Goal: Information Seeking & Learning: Check status

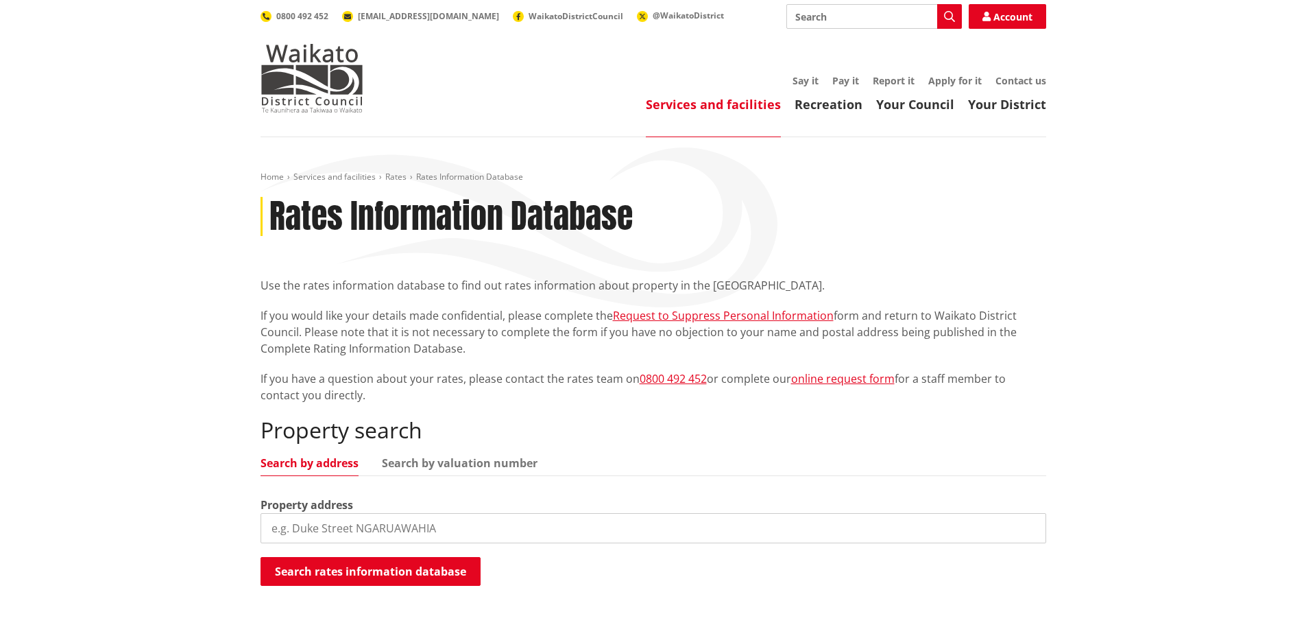
click at [491, 536] on input "search" at bounding box center [654, 528] width 786 height 30
type input "99a ngaruawahia road"
click at [372, 569] on button "Search rates information database" at bounding box center [371, 571] width 220 height 29
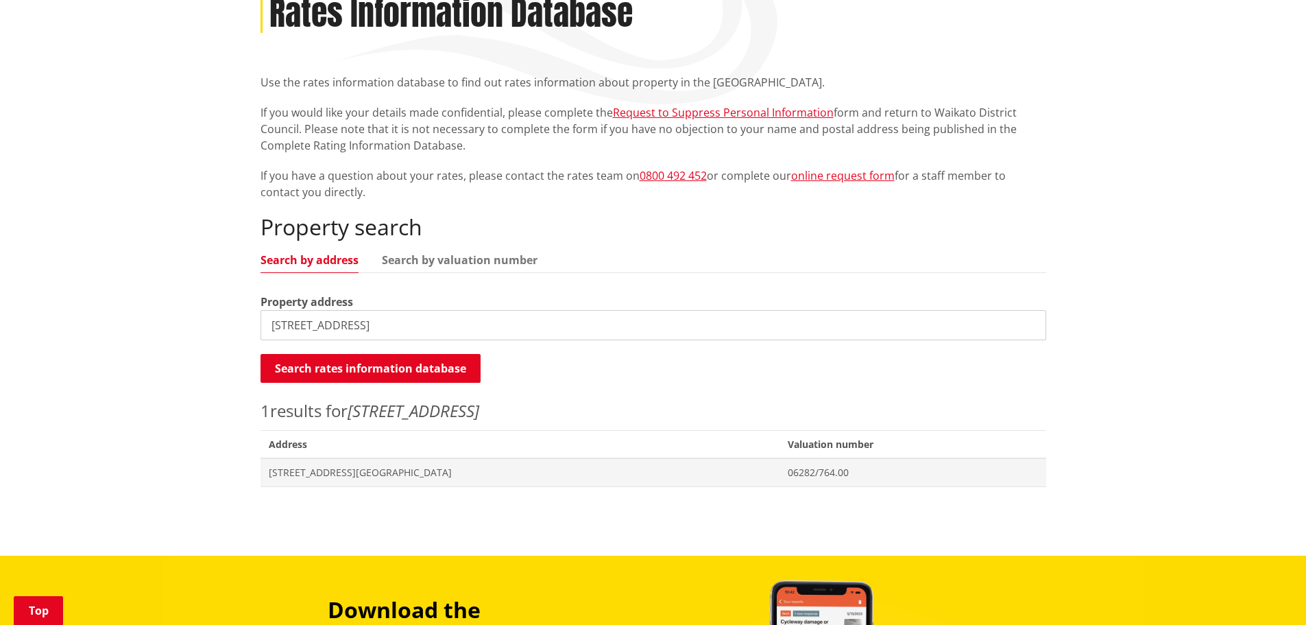
scroll to position [343, 0]
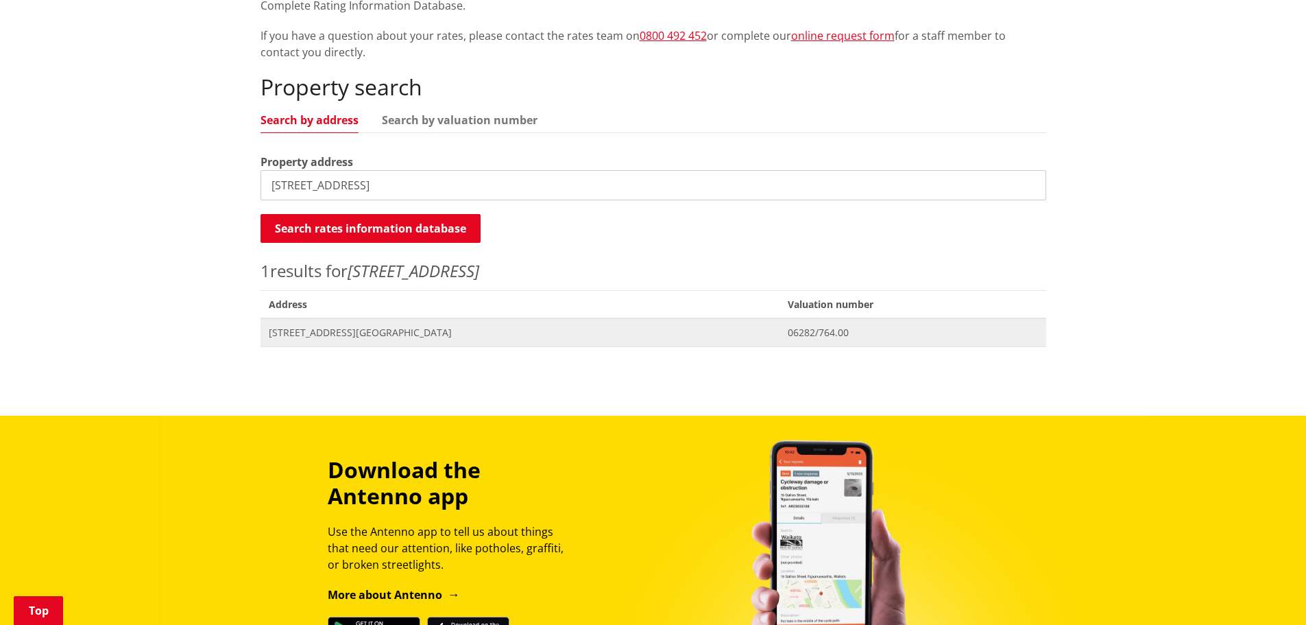
click at [368, 331] on span "99A Ngaruawahia Road NGARUAWAHIA" at bounding box center [520, 333] width 503 height 14
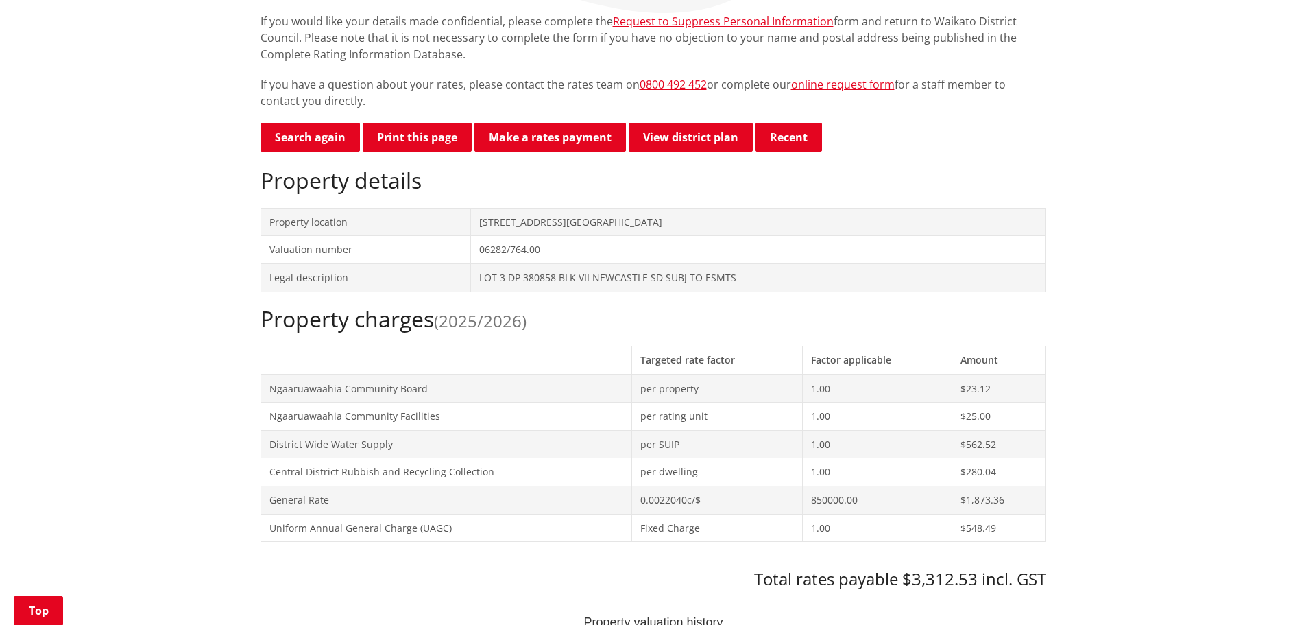
scroll to position [343, 0]
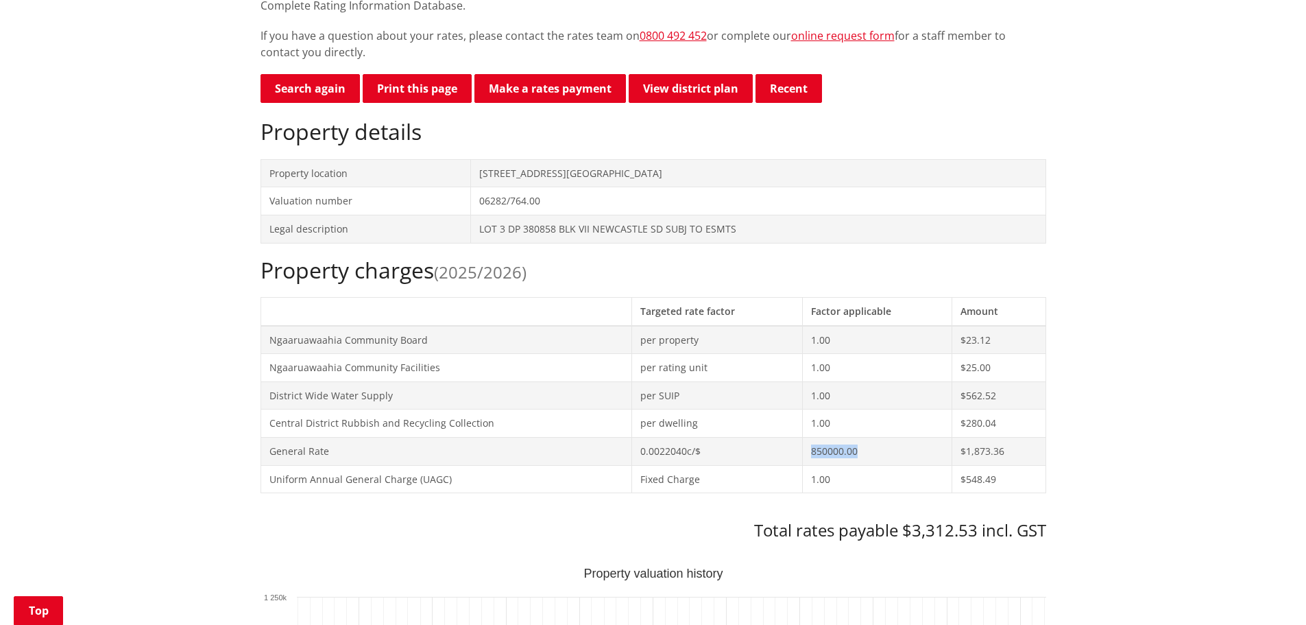
drag, startPoint x: 839, startPoint y: 444, endPoint x: 798, endPoint y: 448, distance: 42.0
click at [803, 448] on td "850000.00" at bounding box center [877, 451] width 149 height 28
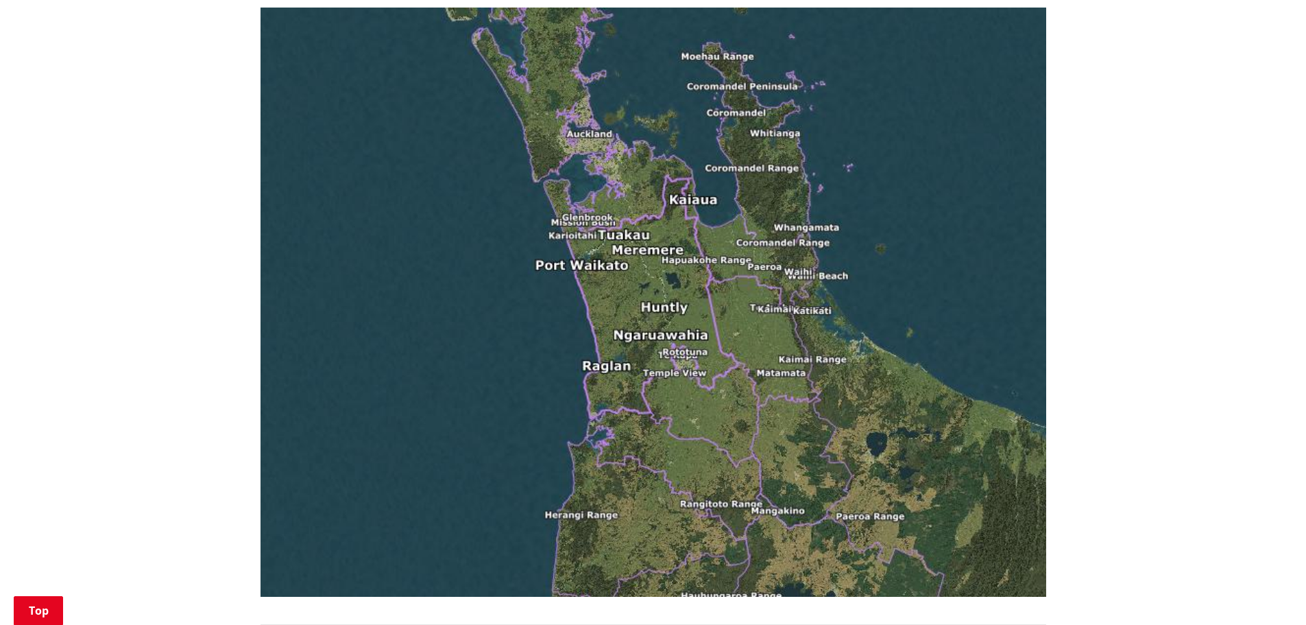
scroll to position [1257, 0]
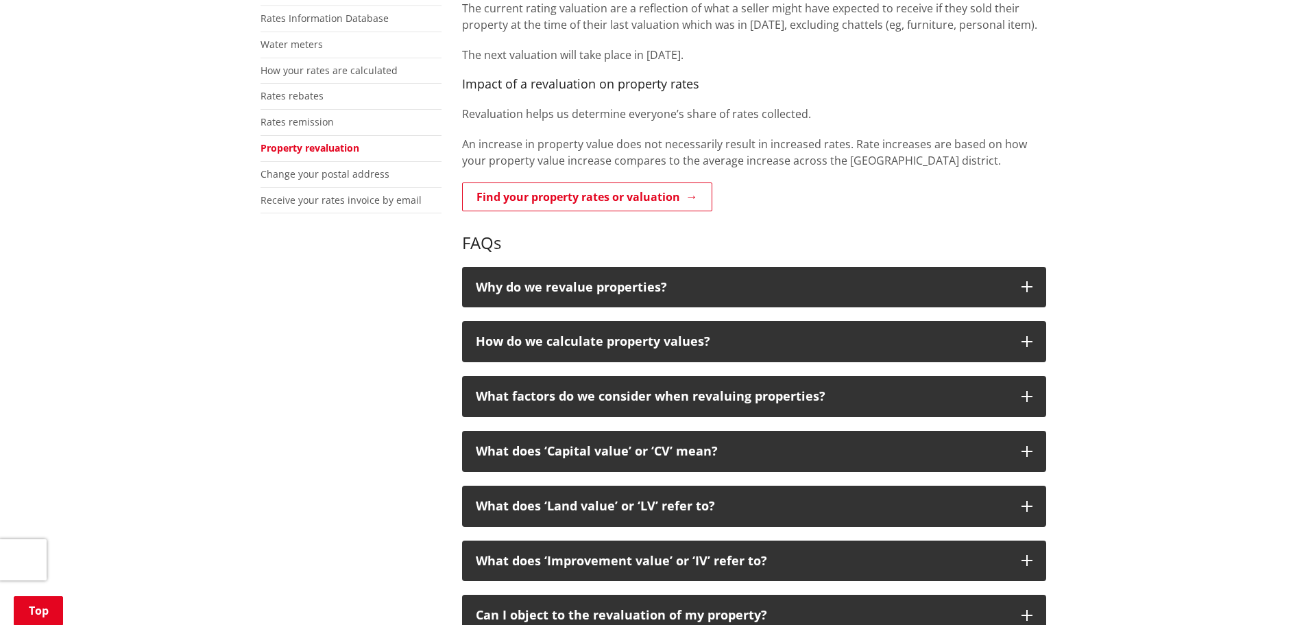
scroll to position [343, 0]
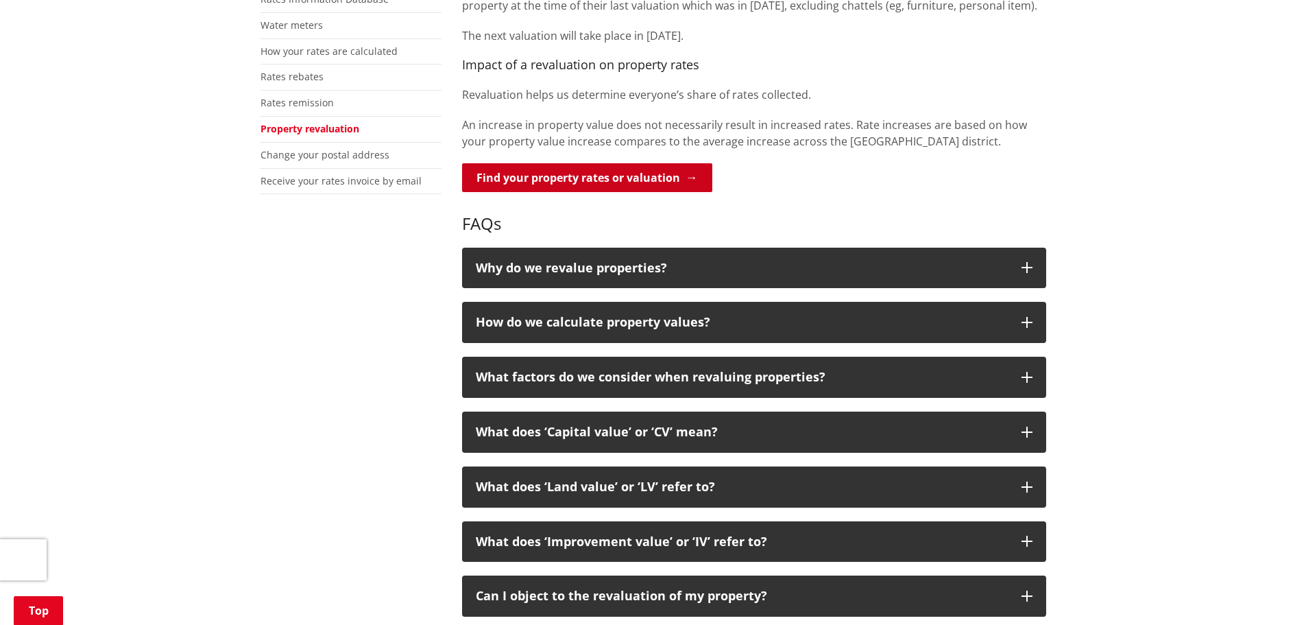
click at [649, 175] on link "Find your property rates or valuation" at bounding box center [587, 177] width 250 height 29
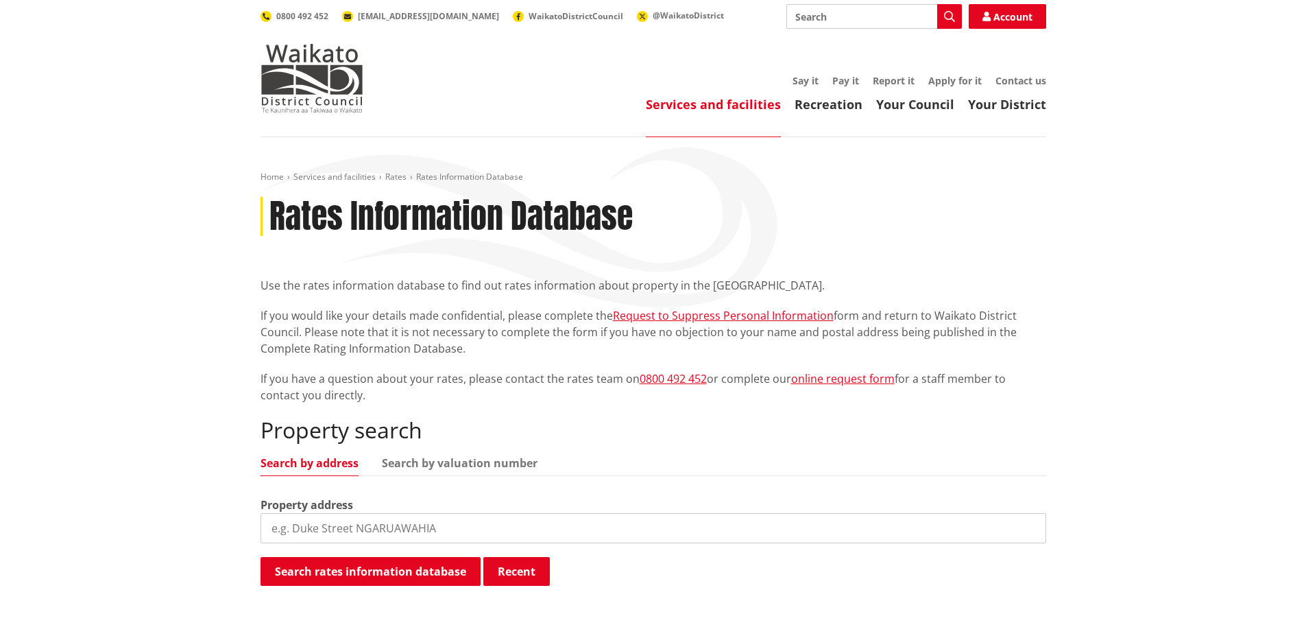
click at [420, 532] on input "search" at bounding box center [654, 528] width 786 height 30
click at [334, 534] on input "99a ngaruawahia road" at bounding box center [654, 528] width 786 height 30
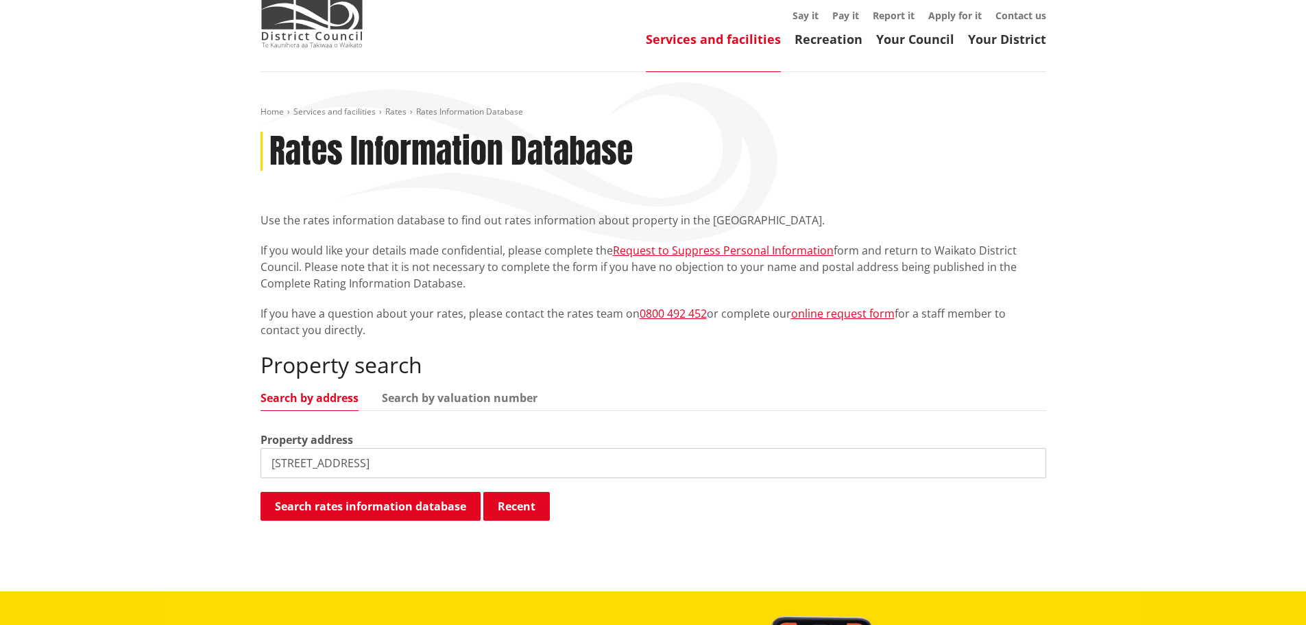
scroll to position [115, 0]
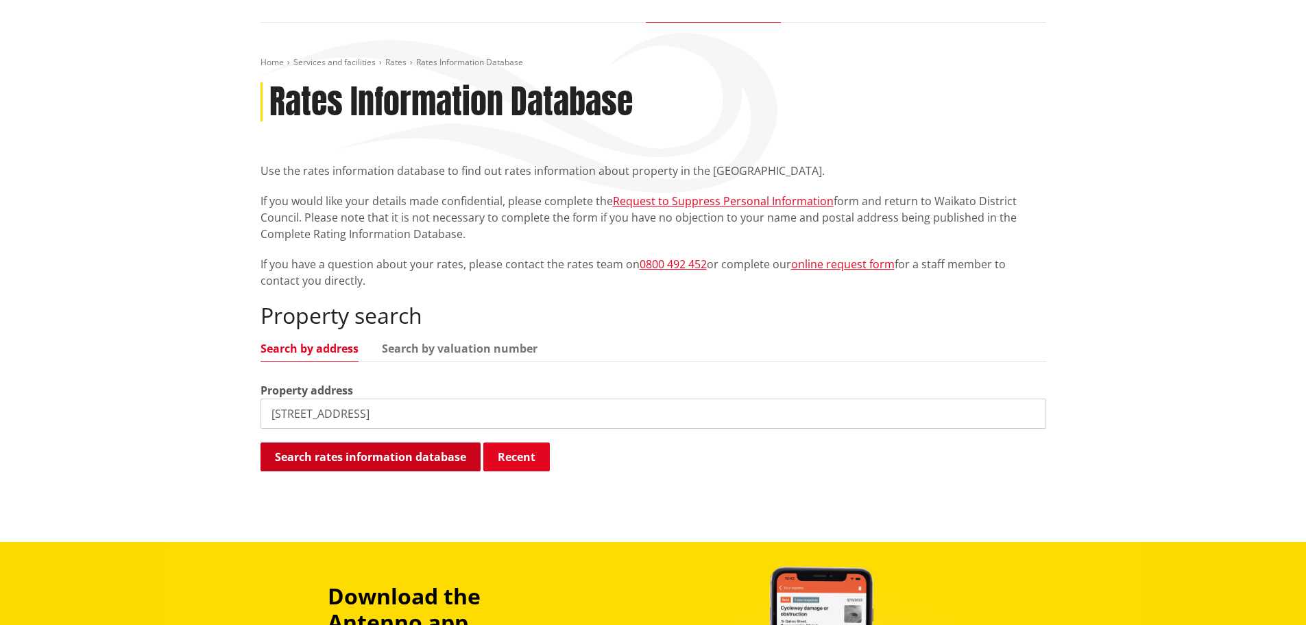
type input "99a ngaruawahia road"
click at [430, 454] on button "Search rates information database" at bounding box center [371, 456] width 220 height 29
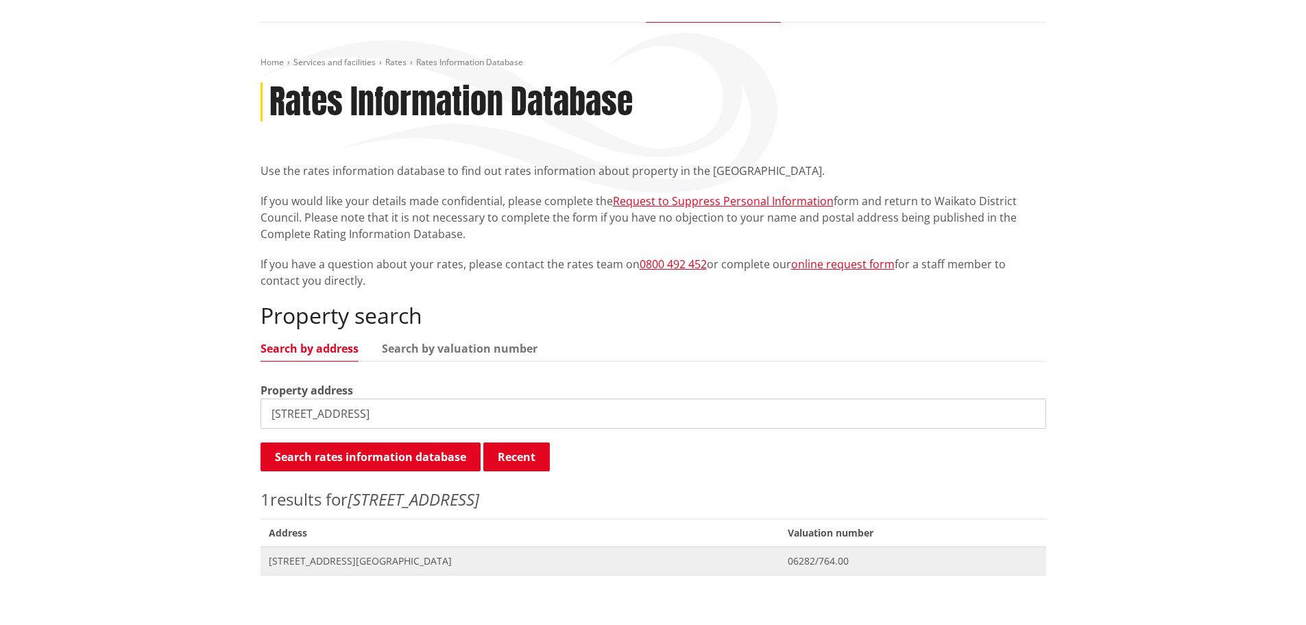
click at [394, 560] on span "99A Ngaruawahia Road NGARUAWAHIA" at bounding box center [520, 561] width 503 height 14
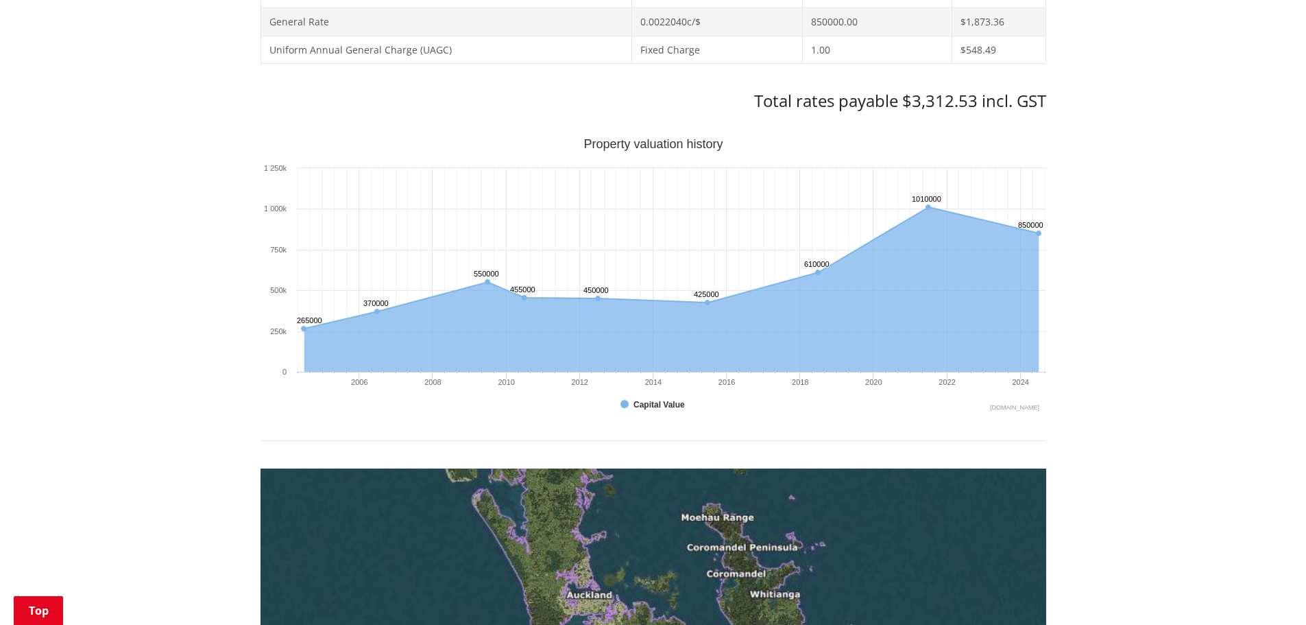
scroll to position [800, 0]
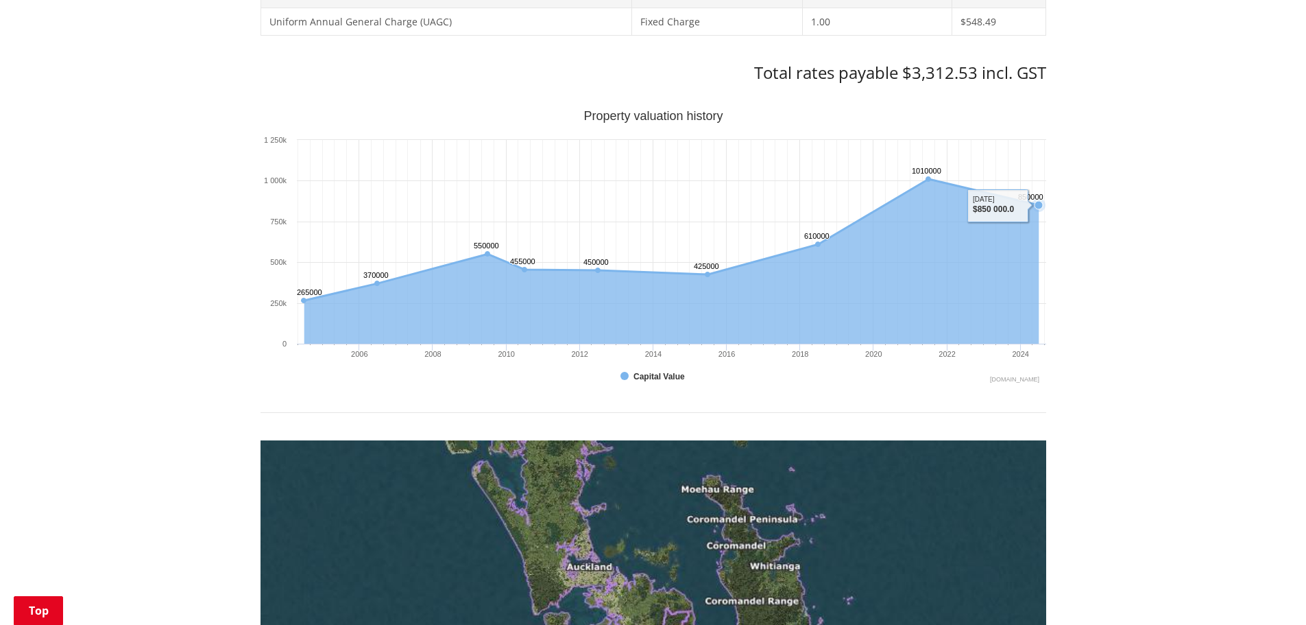
click at [1036, 205] on icon "Sunday, Jun 30, 12:00, 850,000. Capital Value." at bounding box center [1039, 205] width 8 height 8
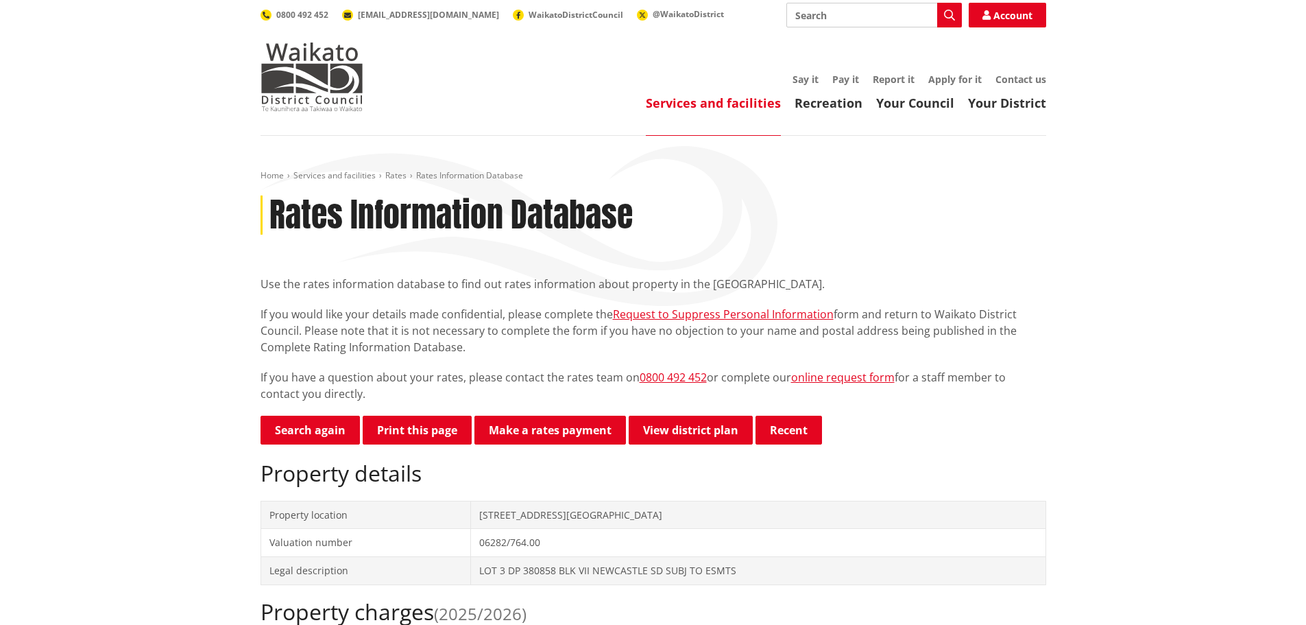
scroll to position [0, 0]
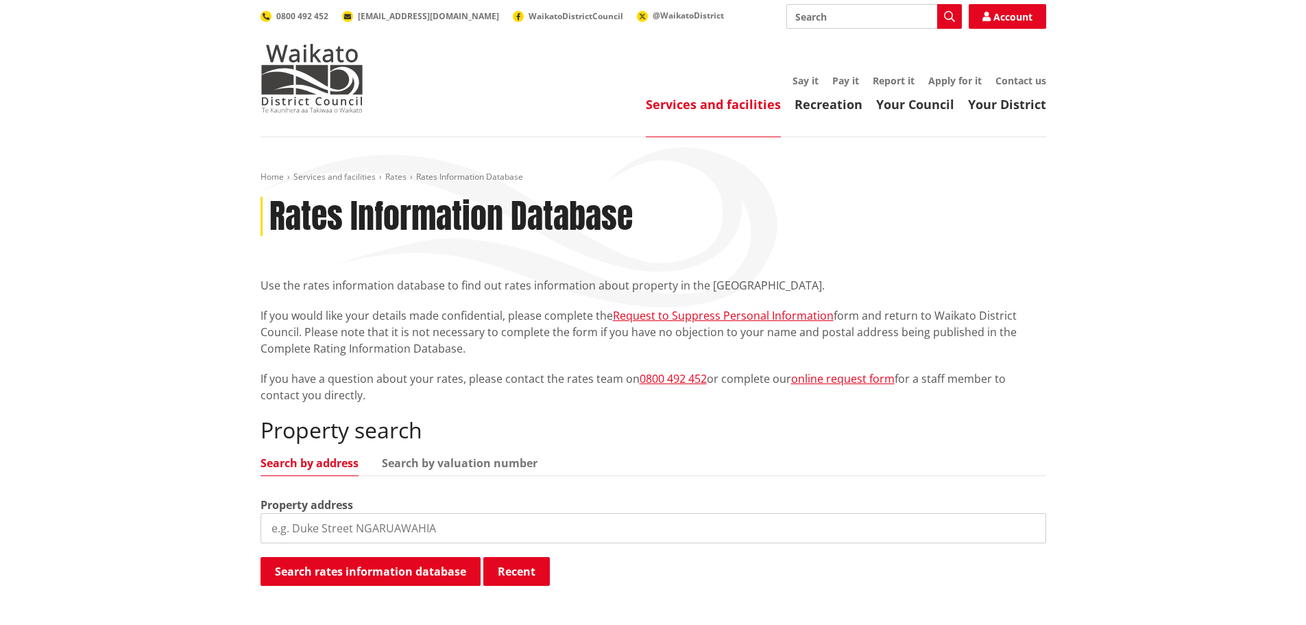
scroll to position [115, 0]
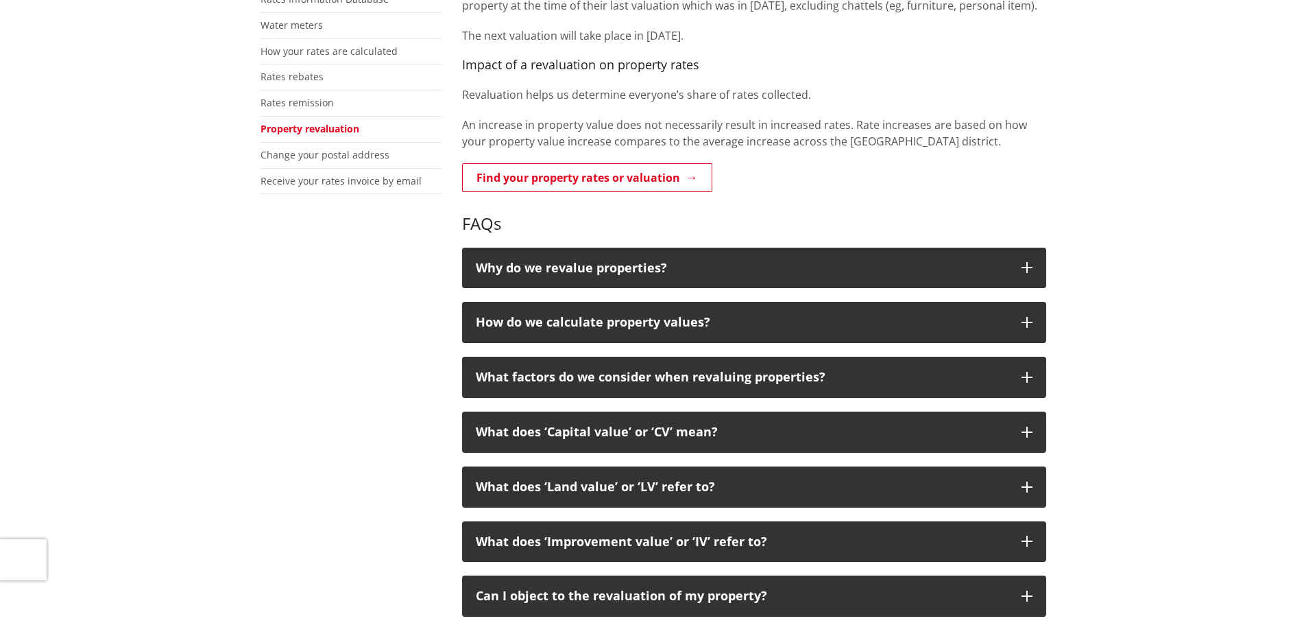
scroll to position [343, 0]
